Goal: Browse casually

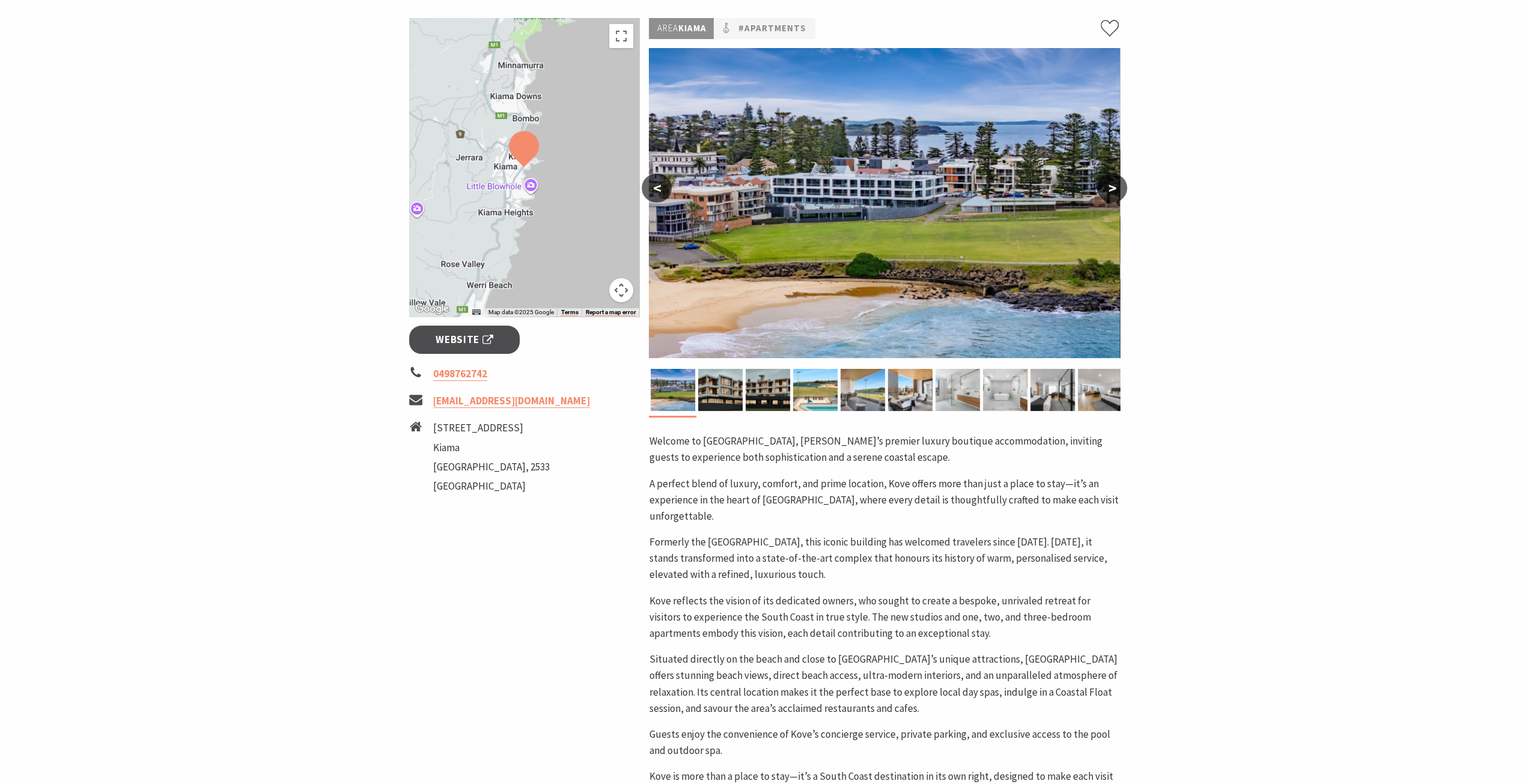
scroll to position [180, 0]
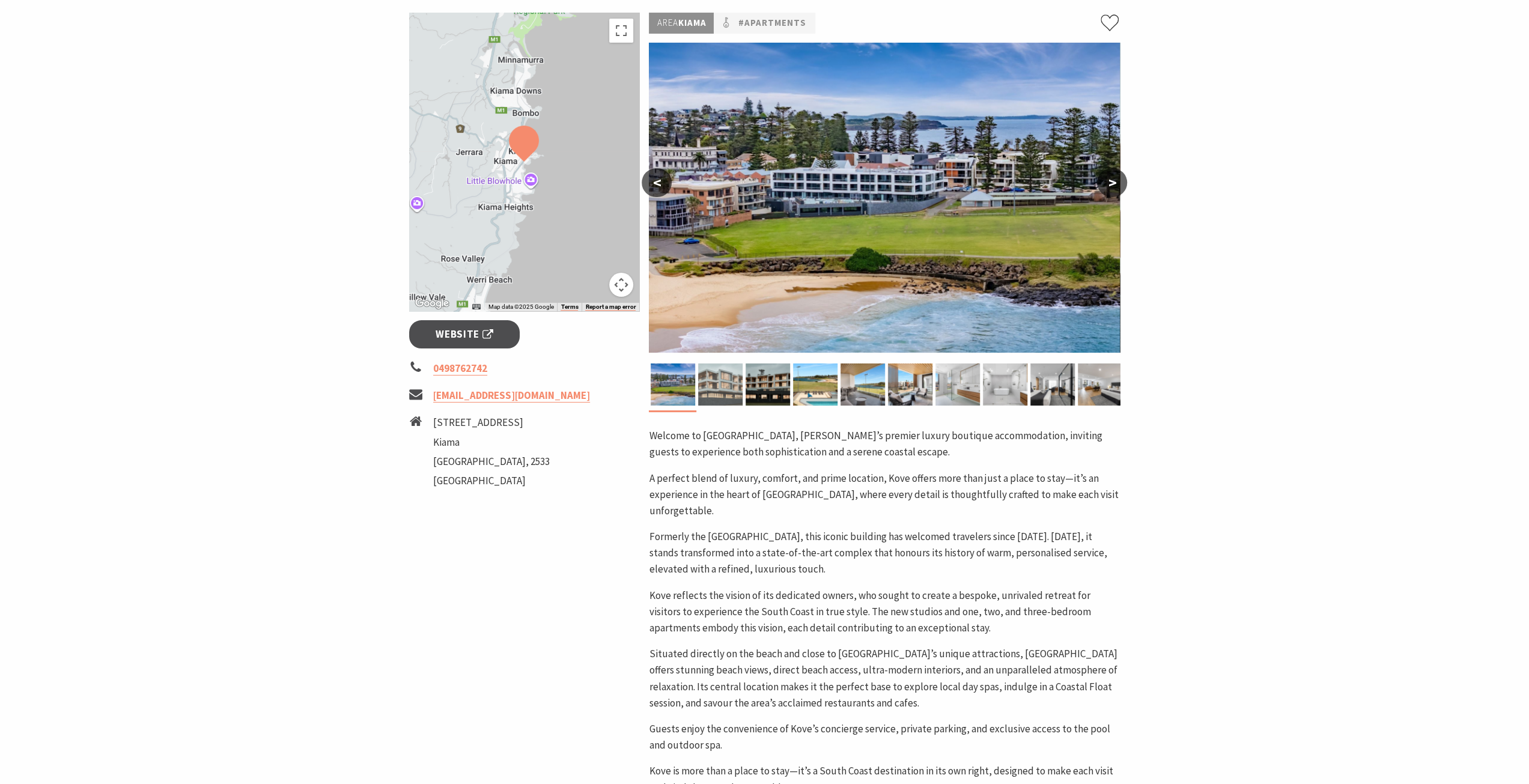
click at [739, 383] on img at bounding box center [721, 384] width 45 height 42
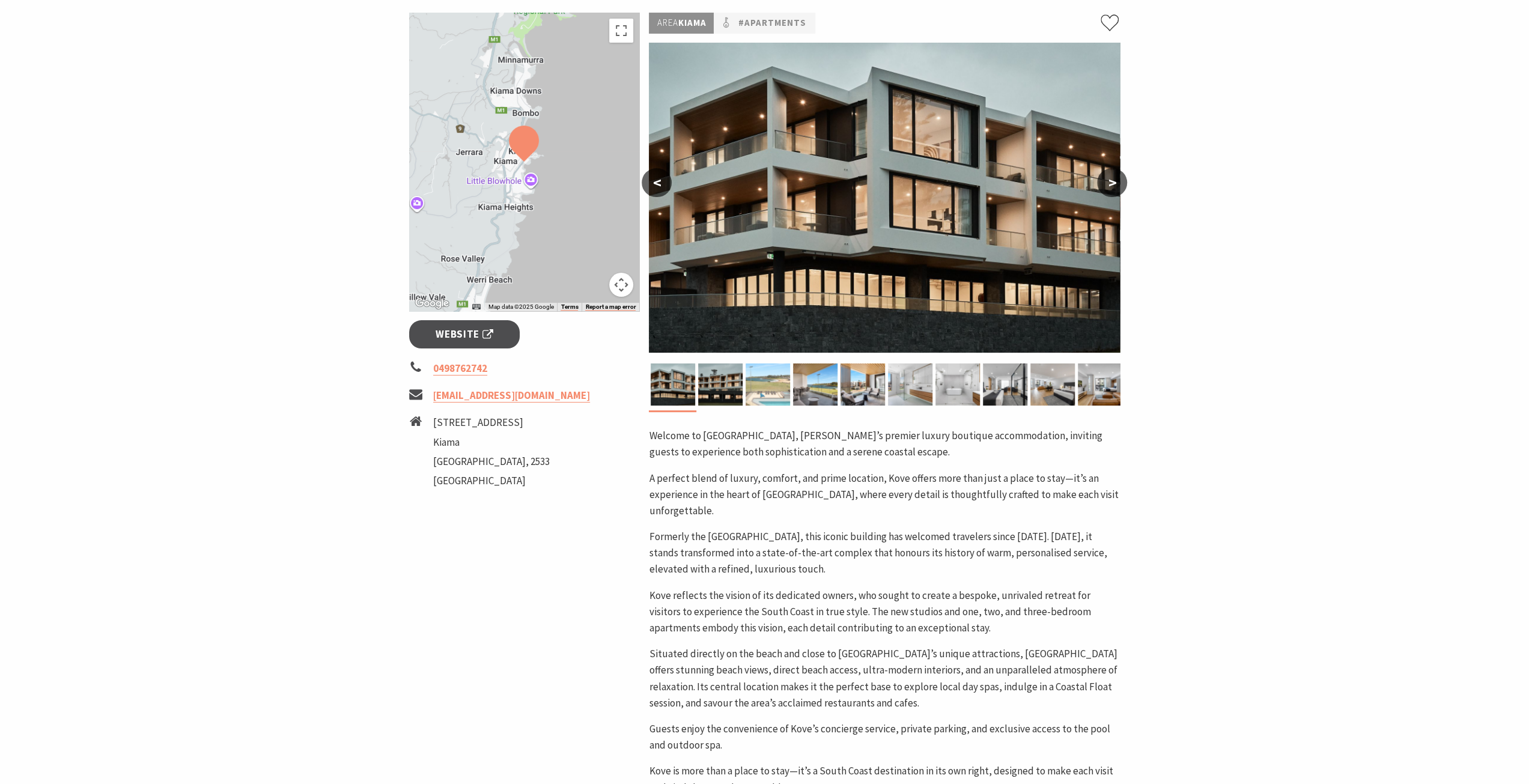
click at [776, 391] on img at bounding box center [768, 384] width 45 height 42
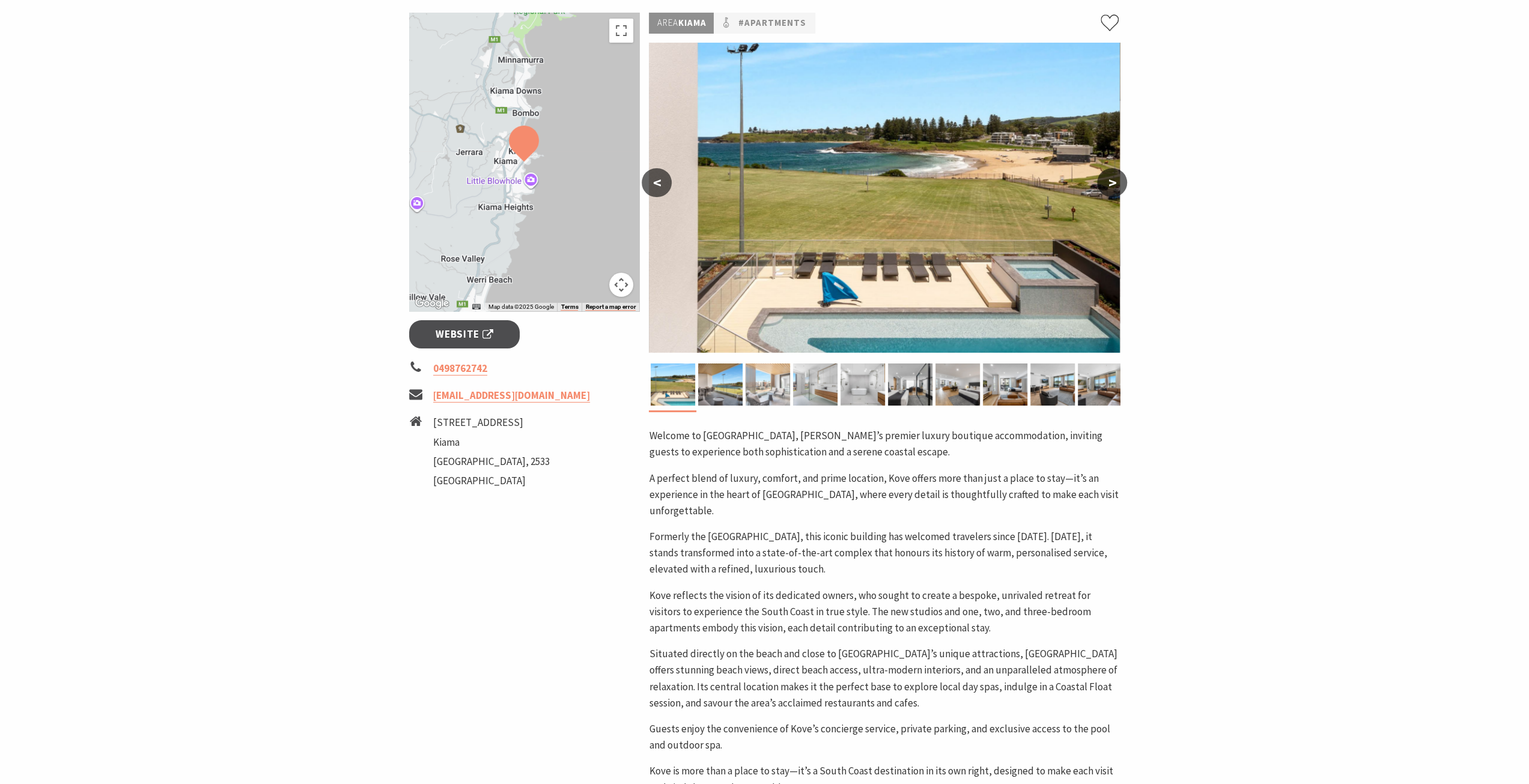
click at [780, 389] on img at bounding box center [768, 384] width 45 height 42
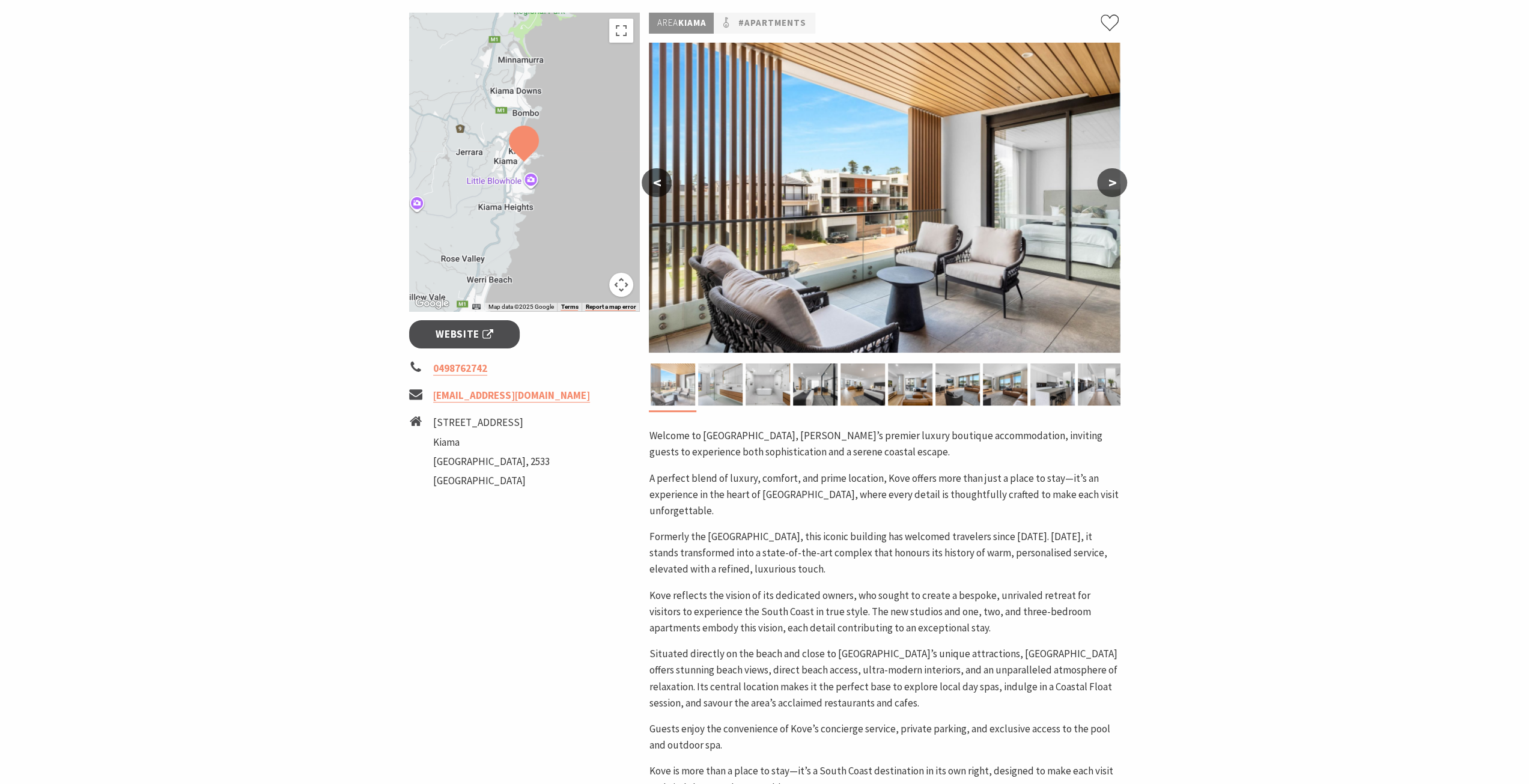
click at [780, 389] on img at bounding box center [768, 384] width 45 height 42
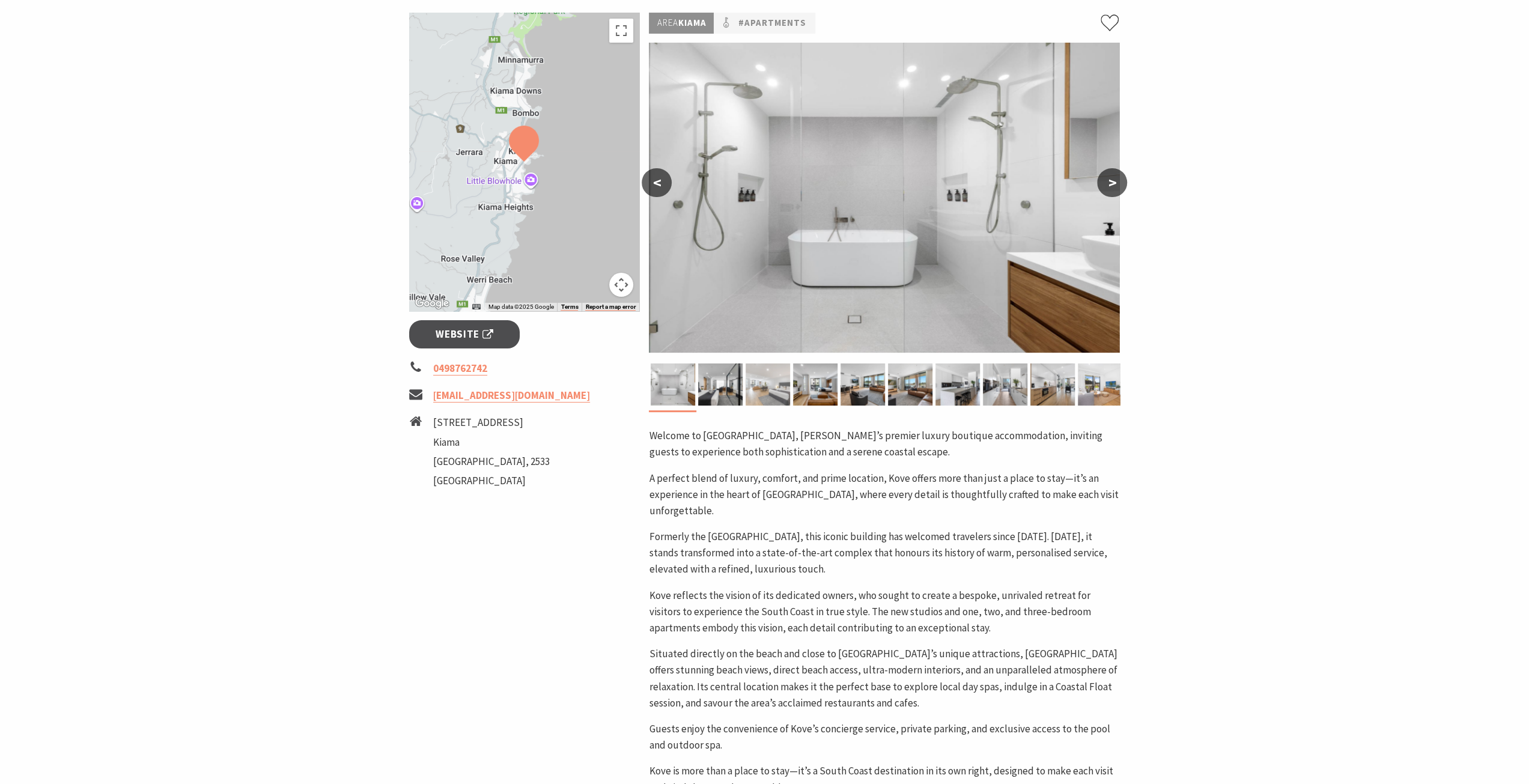
click at [789, 386] on img at bounding box center [768, 384] width 45 height 42
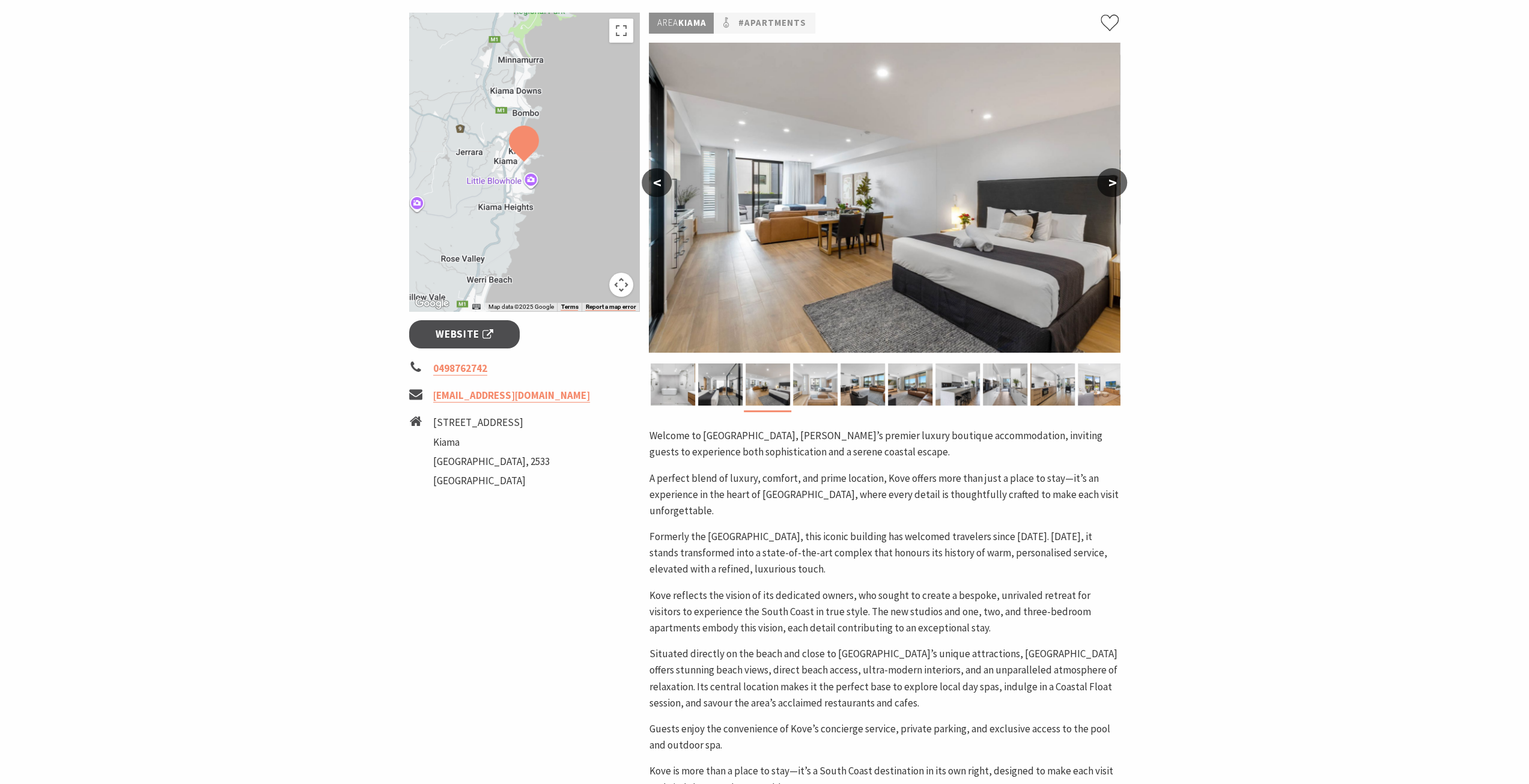
click at [821, 387] on img at bounding box center [815, 384] width 45 height 42
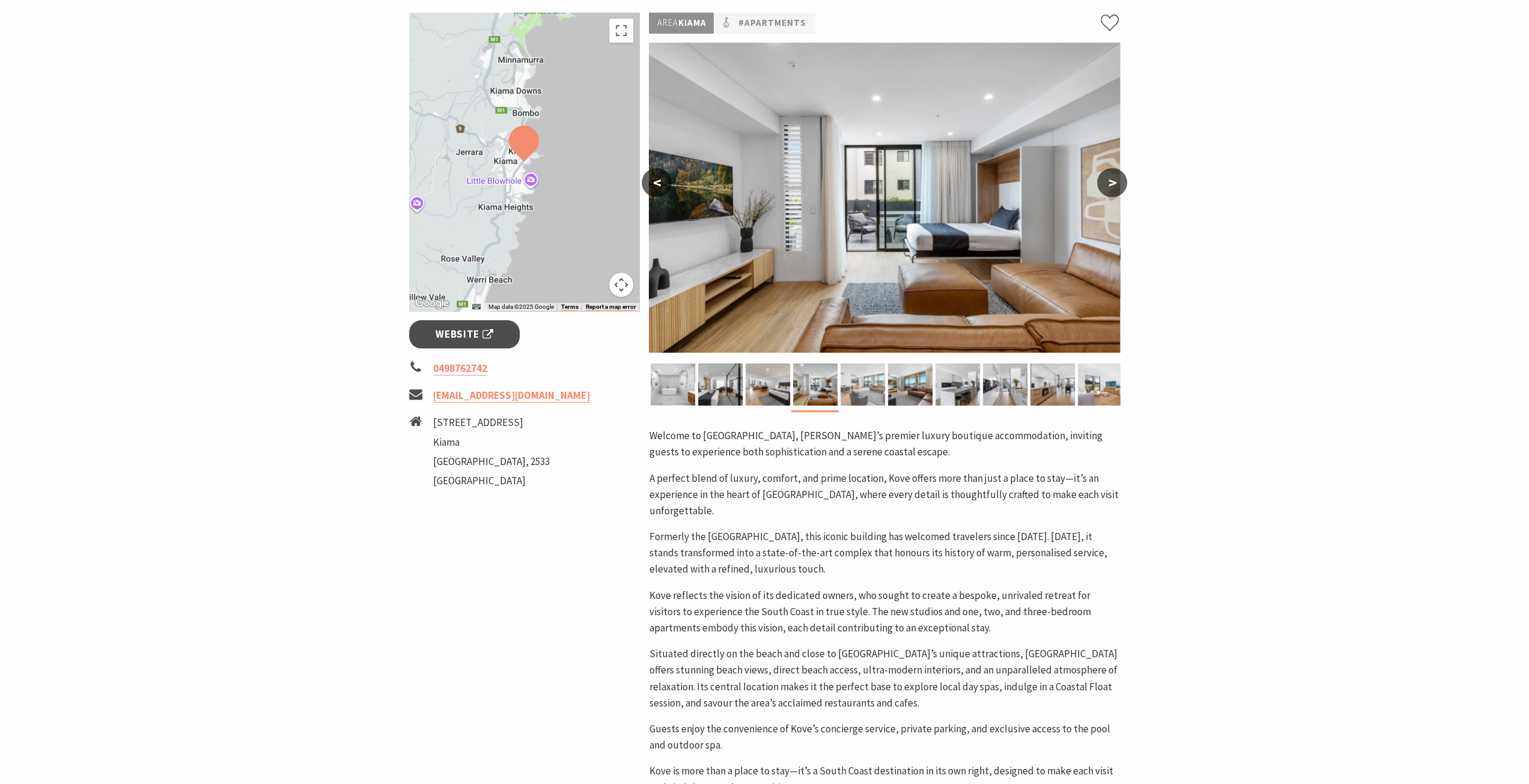
click at [840, 386] on div at bounding box center [863, 384] width 48 height 42
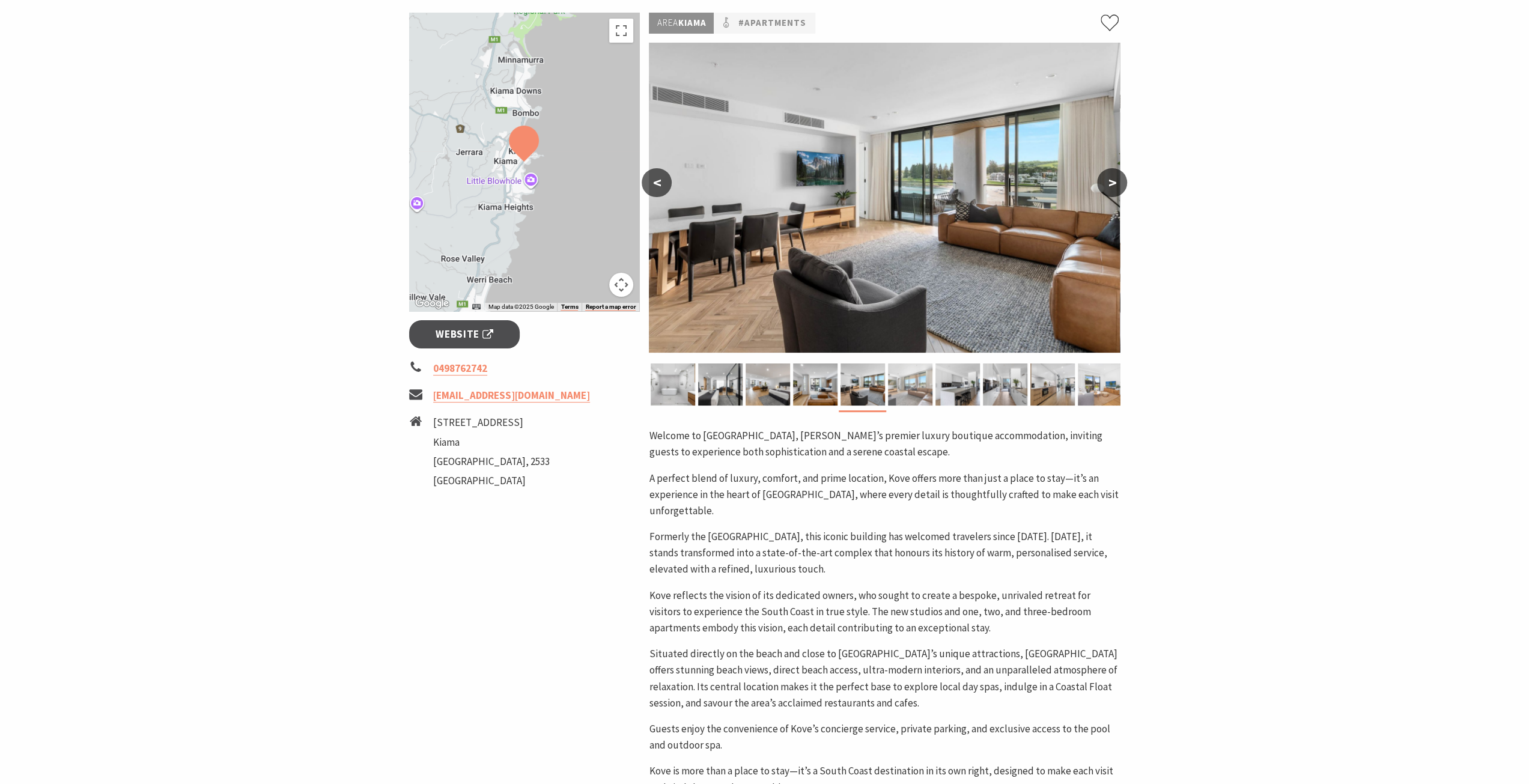
click at [889, 391] on img at bounding box center [910, 384] width 45 height 42
click at [920, 391] on img at bounding box center [910, 384] width 45 height 42
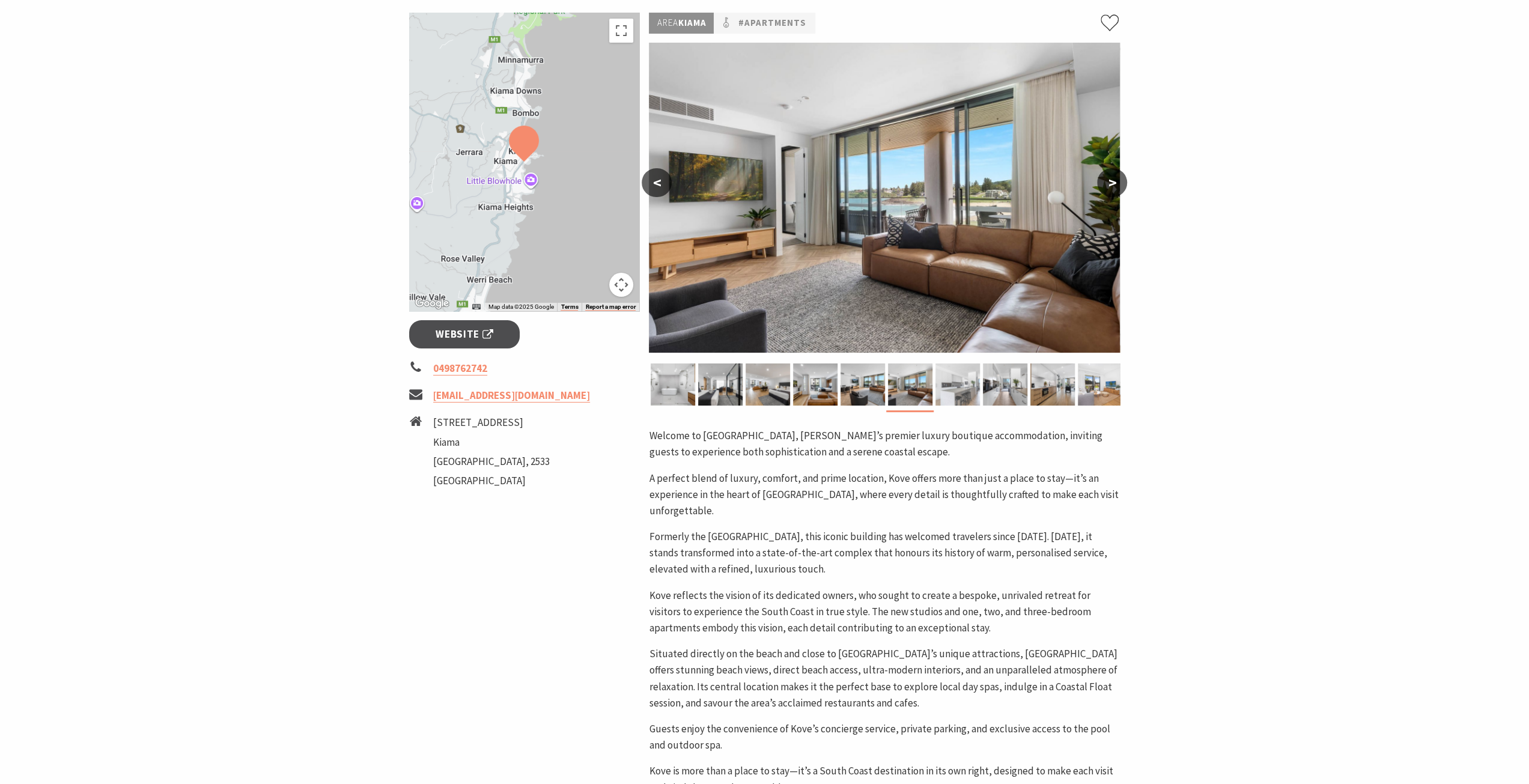
click at [967, 391] on img at bounding box center [958, 384] width 45 height 42
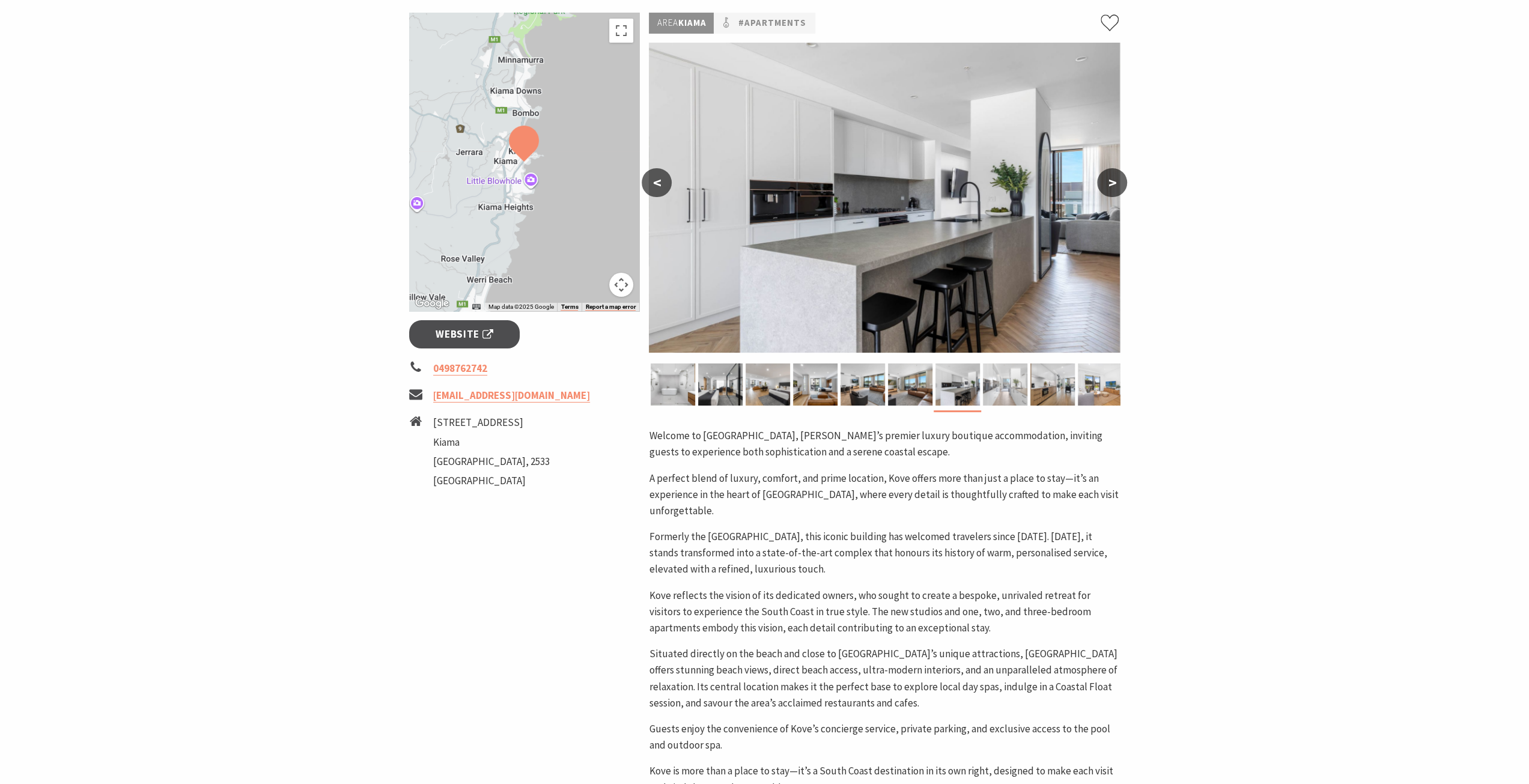
click at [1018, 388] on img at bounding box center [1005, 384] width 45 height 42
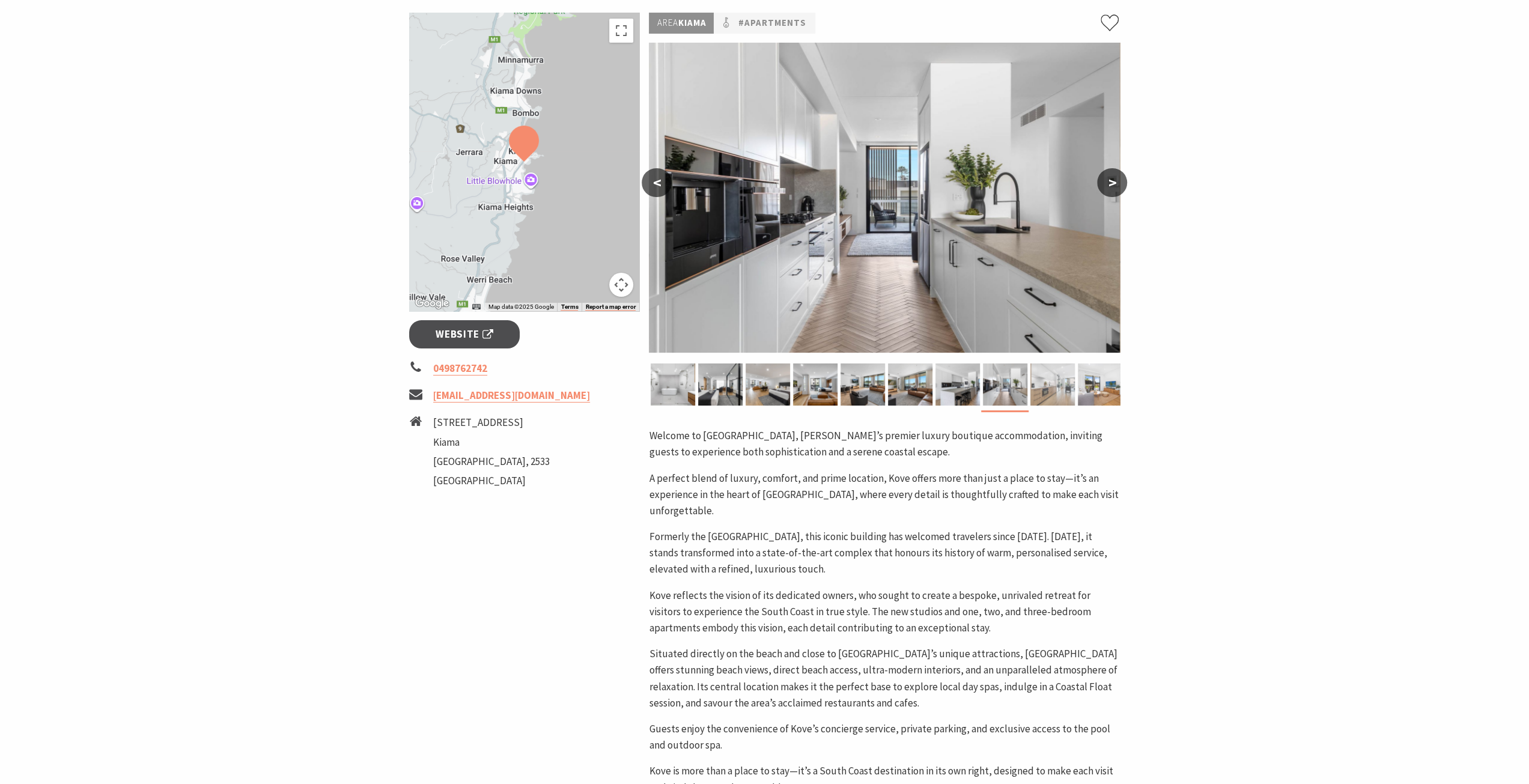
click at [1043, 388] on img at bounding box center [1053, 384] width 45 height 42
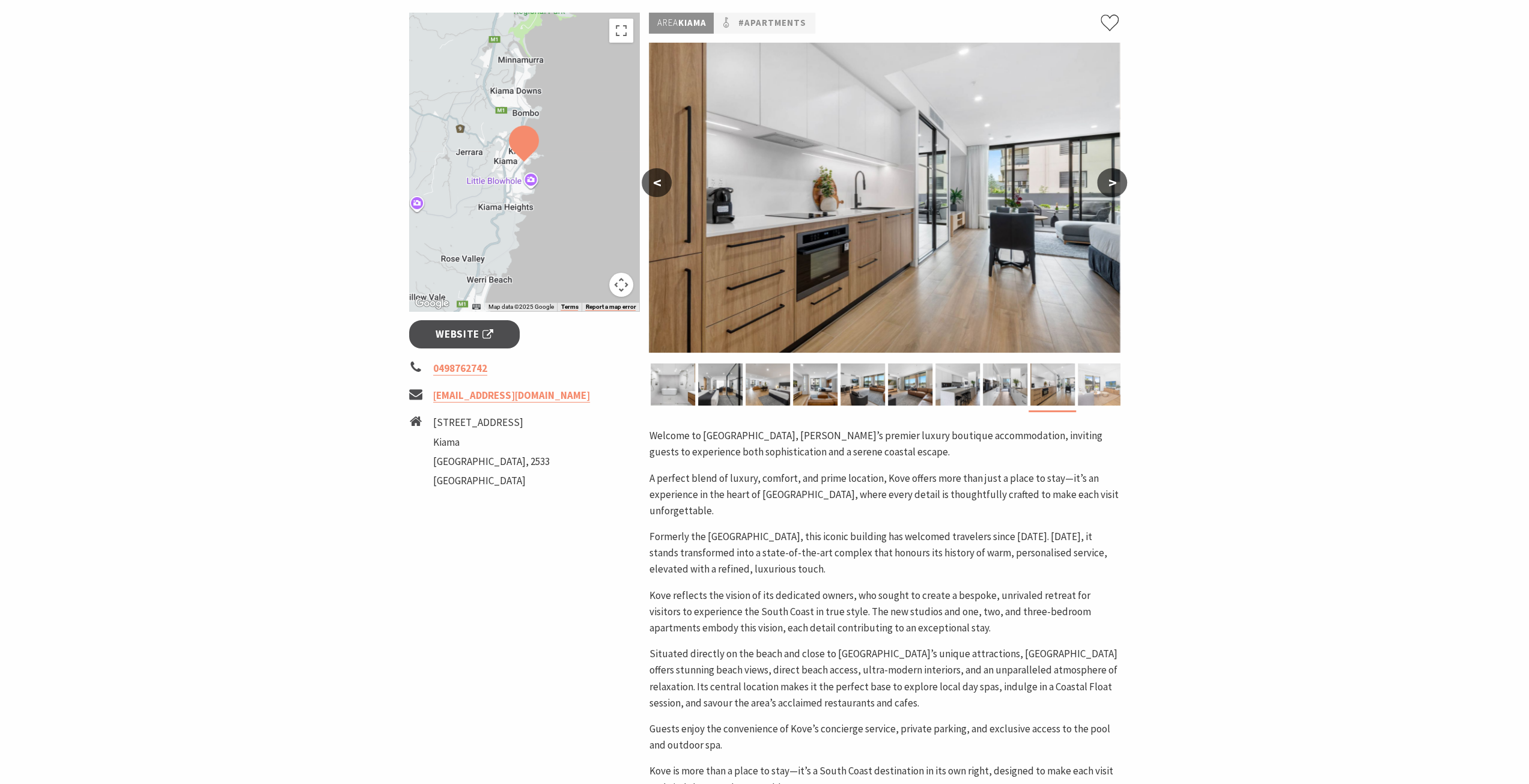
click at [1077, 387] on div at bounding box center [1100, 384] width 48 height 42
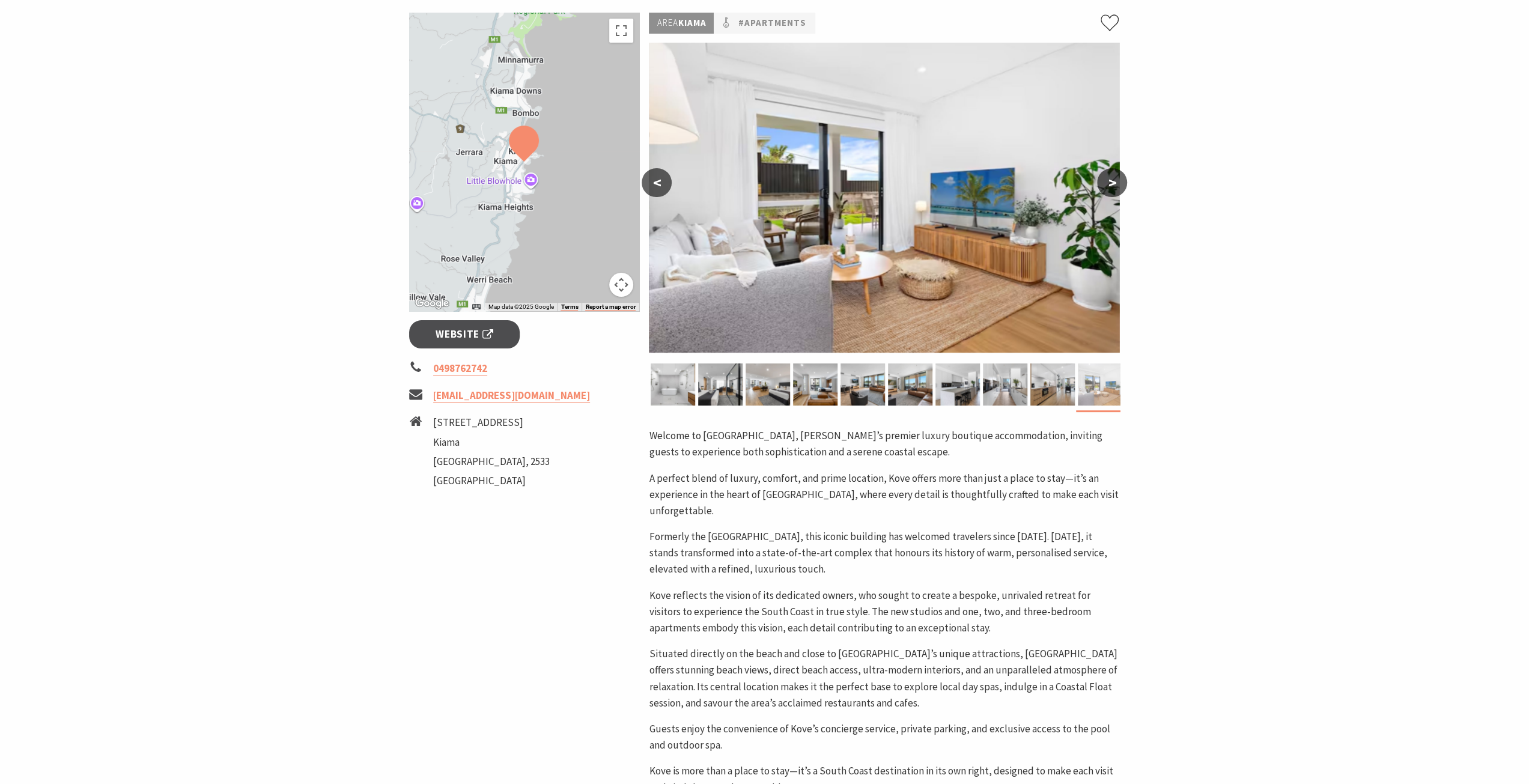
click at [1096, 386] on img at bounding box center [1100, 384] width 45 height 42
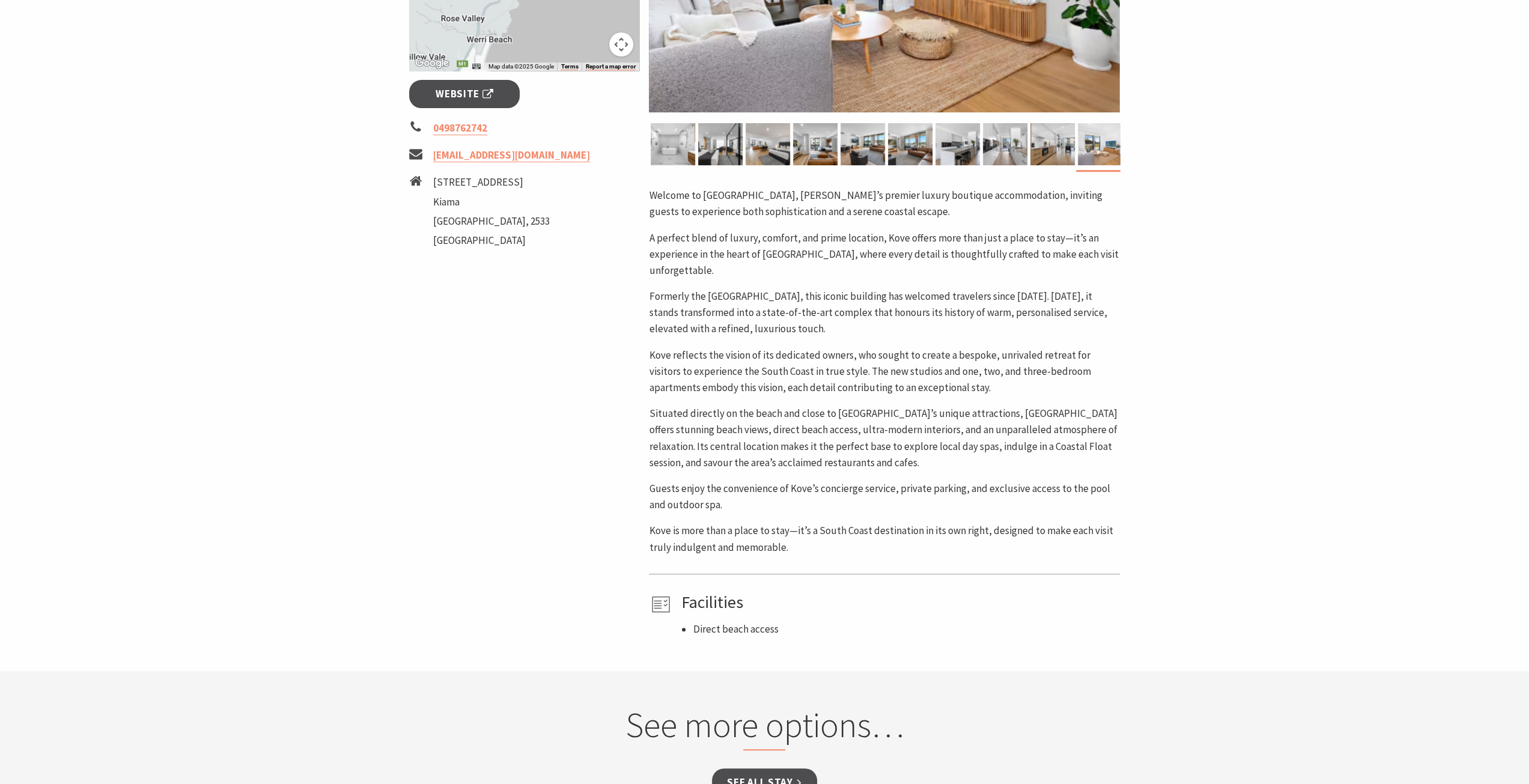
scroll to position [0, 0]
